Goal: Navigation & Orientation: Find specific page/section

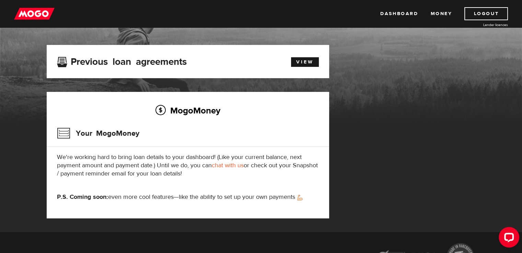
scroll to position [30, 0]
click at [293, 58] on link "View" at bounding box center [305, 62] width 28 height 10
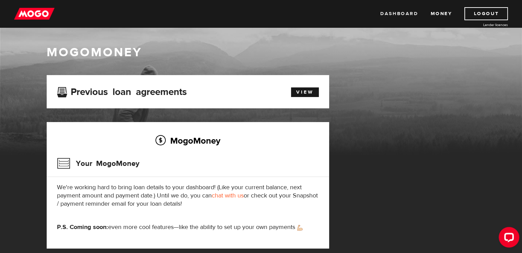
click at [399, 10] on link "Dashboard" at bounding box center [399, 13] width 38 height 13
click at [303, 90] on link "View" at bounding box center [305, 92] width 28 height 10
